Goal: Navigation & Orientation: Find specific page/section

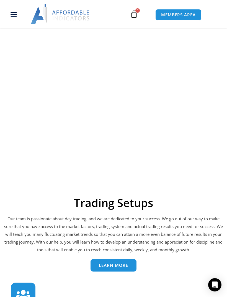
scroll to position [1587, 0]
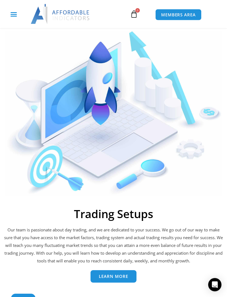
click at [13, 16] on icon "Menu Toggle" at bounding box center [13, 14] width 7 height 7
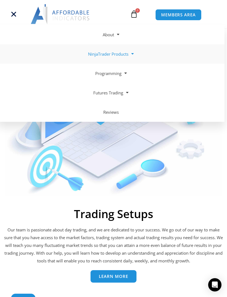
click at [93, 55] on link "NinjaTrader Products" at bounding box center [111, 53] width 227 height 19
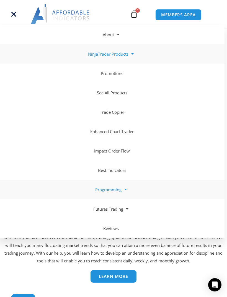
click at [100, 186] on link "Programming" at bounding box center [111, 189] width 227 height 19
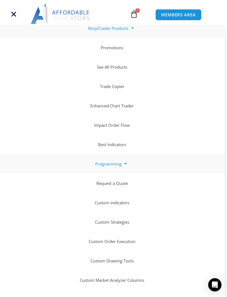
scroll to position [25, 0]
click at [118, 168] on link "Programming" at bounding box center [111, 163] width 227 height 19
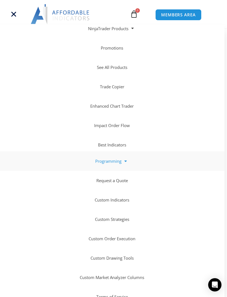
click at [101, 164] on link "Programming" at bounding box center [111, 160] width 227 height 19
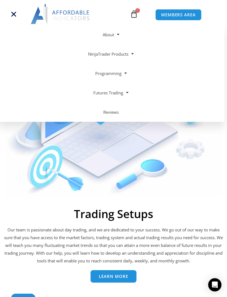
click at [99, 160] on img at bounding box center [113, 113] width 217 height 165
click at [93, 57] on link "NinjaTrader Products" at bounding box center [111, 53] width 227 height 19
click at [91, 54] on link "NinjaTrader Products" at bounding box center [111, 53] width 227 height 19
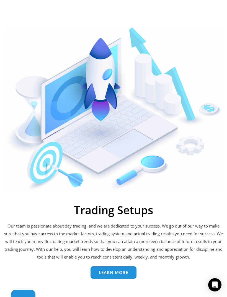
scroll to position [0, 0]
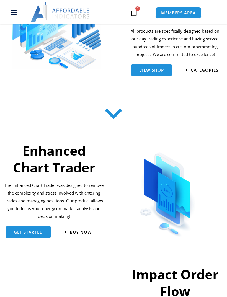
scroll to position [100, 0]
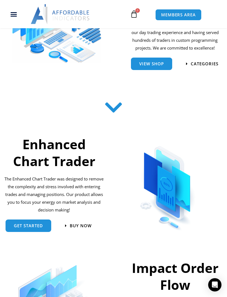
click at [192, 81] on div "Products All products are specifically designed based on our day trading experi…" at bounding box center [175, 24] width 104 height 114
click at [203, 65] on div "categories" at bounding box center [199, 64] width 48 height 18
click at [203, 66] on span "categories" at bounding box center [204, 64] width 28 height 4
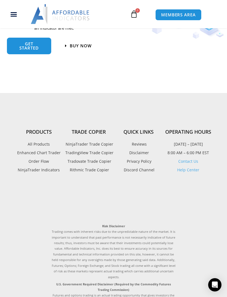
scroll to position [512, 0]
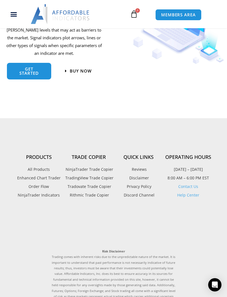
click at [25, 75] on span "get started" at bounding box center [29, 71] width 28 height 8
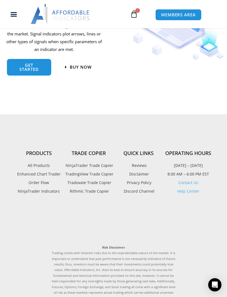
scroll to position [117, 0]
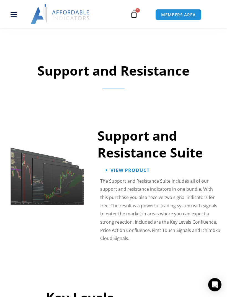
scroll to position [433, 0]
